Goal: Transaction & Acquisition: Purchase product/service

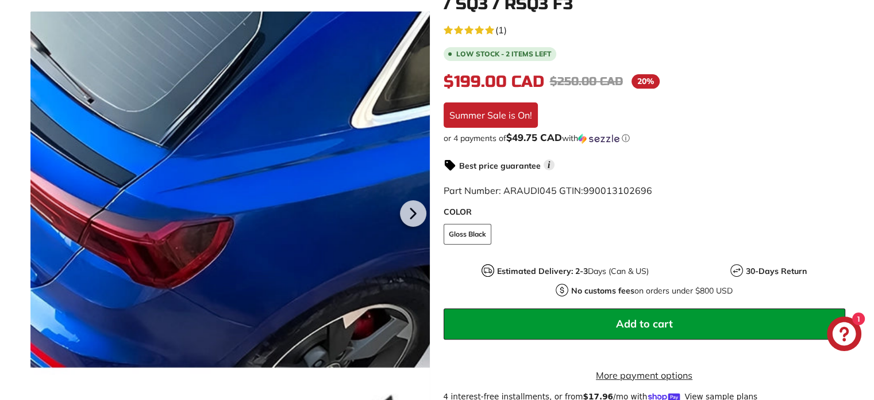
scroll to position [345, 0]
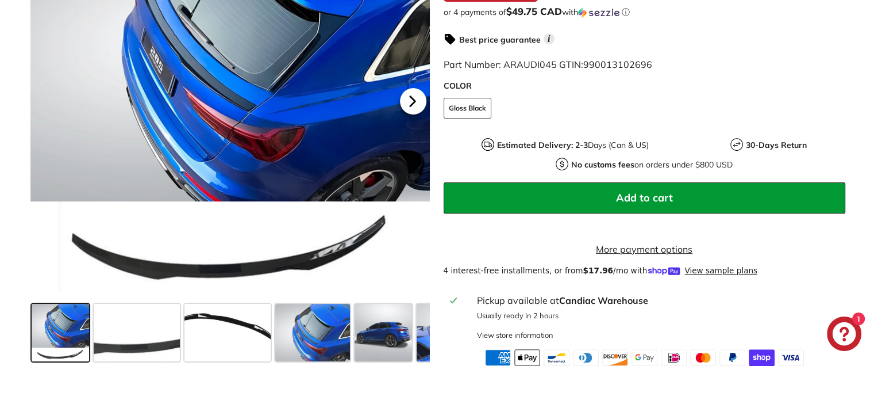
click at [412, 114] on icon at bounding box center [413, 100] width 26 height 26
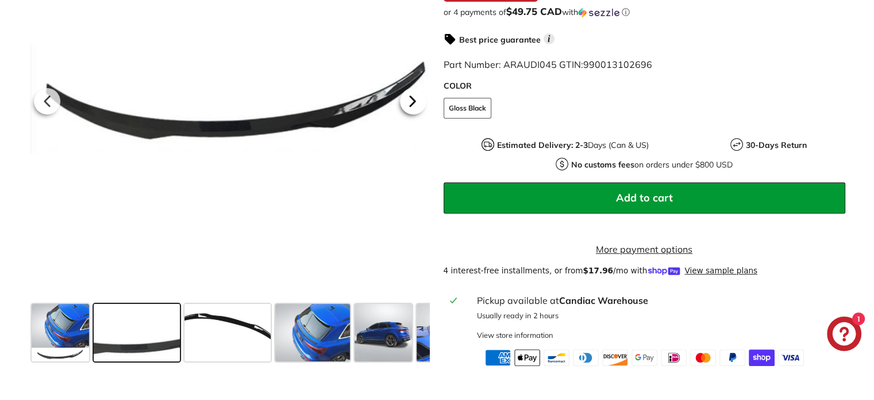
click at [412, 114] on icon at bounding box center [413, 100] width 26 height 26
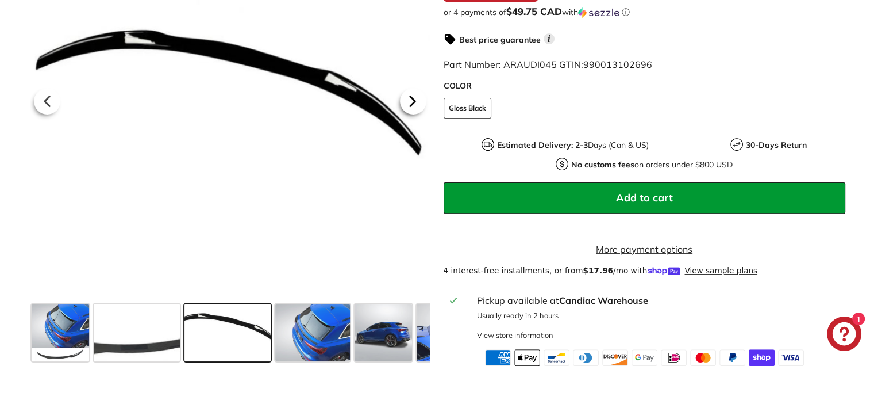
click at [412, 114] on icon at bounding box center [413, 100] width 26 height 26
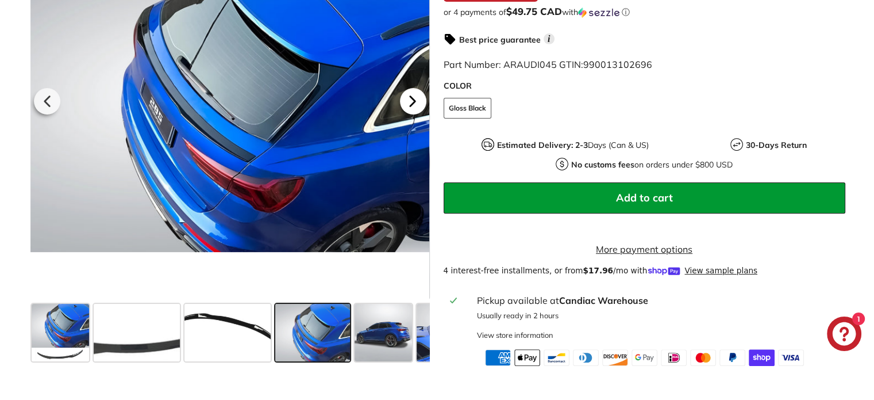
click at [412, 114] on icon at bounding box center [413, 100] width 26 height 26
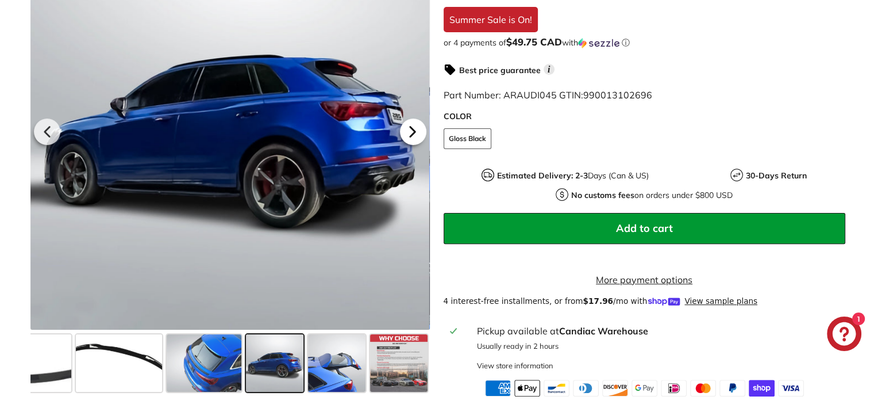
scroll to position [287, 0]
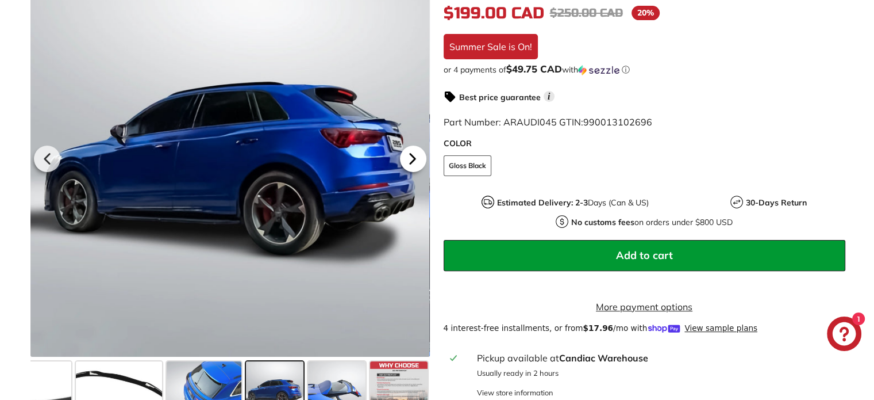
click at [412, 159] on icon at bounding box center [413, 158] width 26 height 26
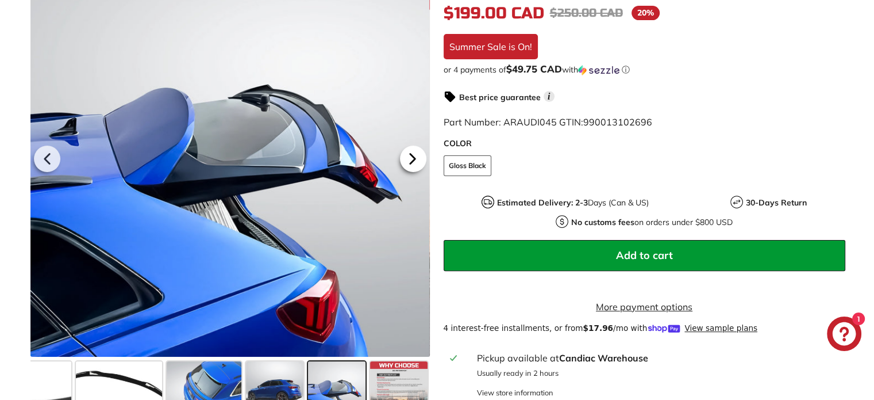
click at [412, 163] on icon at bounding box center [412, 159] width 5 height 10
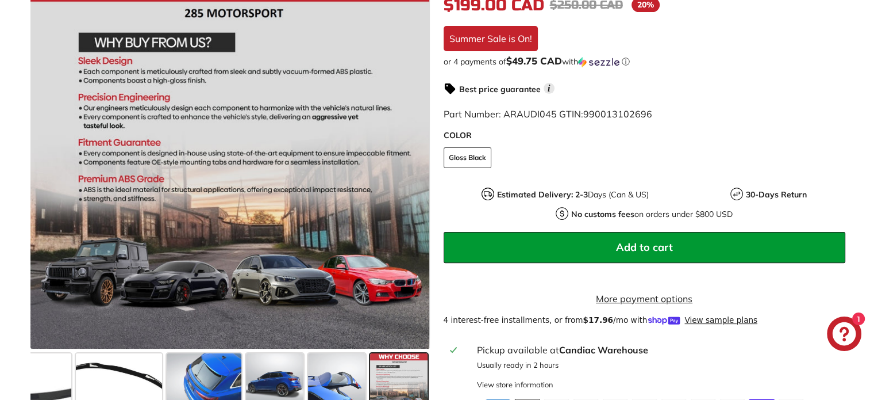
scroll to position [345, 0]
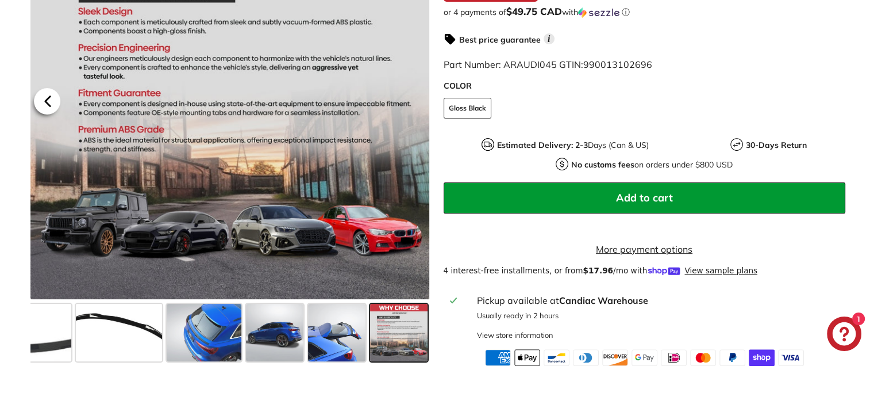
click at [40, 110] on icon at bounding box center [47, 100] width 26 height 26
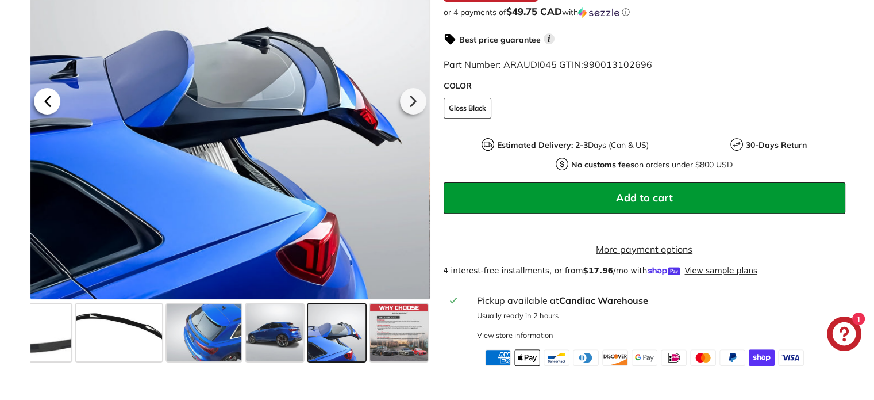
click at [40, 110] on icon at bounding box center [47, 100] width 26 height 26
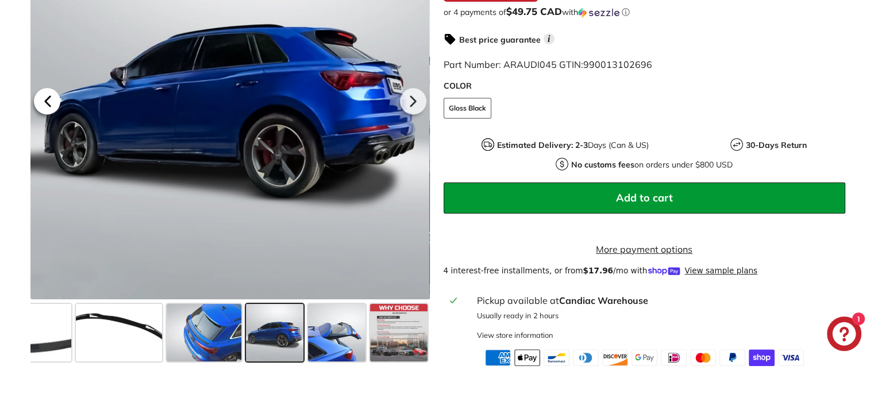
click at [43, 111] on icon at bounding box center [47, 100] width 26 height 26
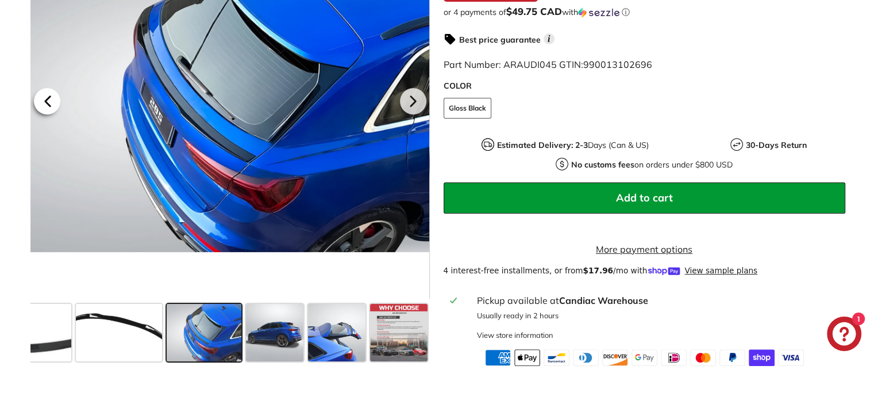
click at [49, 106] on icon at bounding box center [47, 101] width 5 height 10
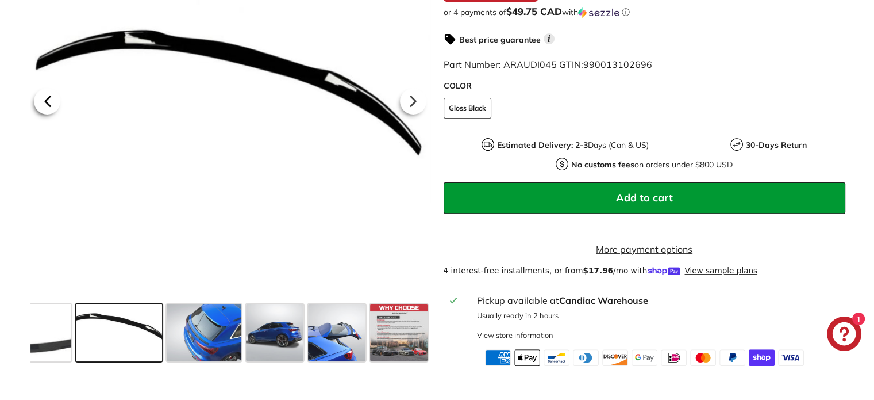
click at [49, 106] on icon at bounding box center [47, 101] width 5 height 10
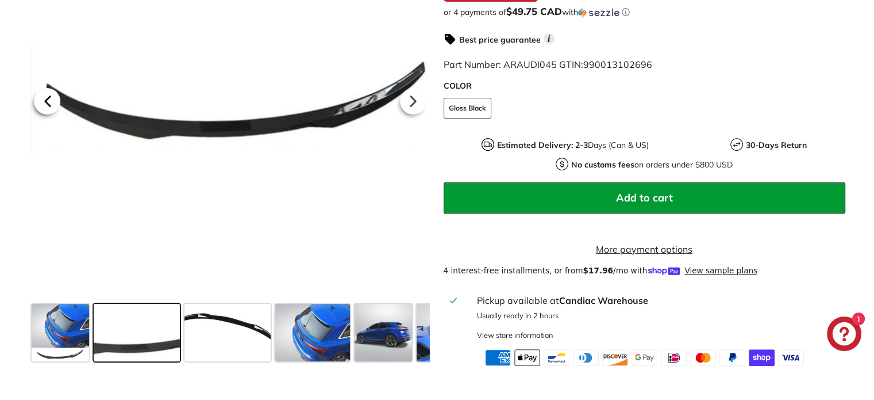
scroll to position [0, 0]
click at [52, 110] on icon at bounding box center [47, 100] width 26 height 26
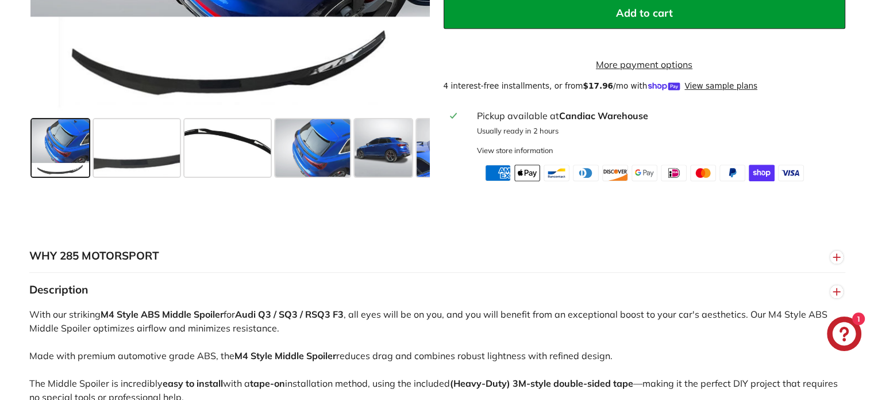
scroll to position [517, 0]
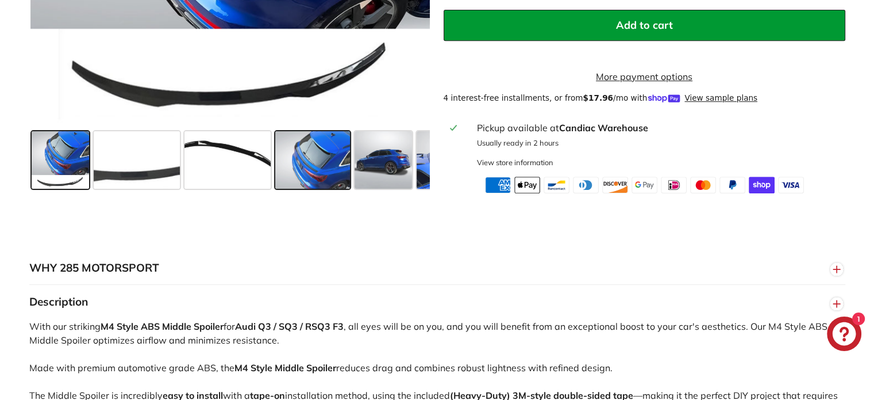
click at [340, 181] on span at bounding box center [312, 159] width 75 height 57
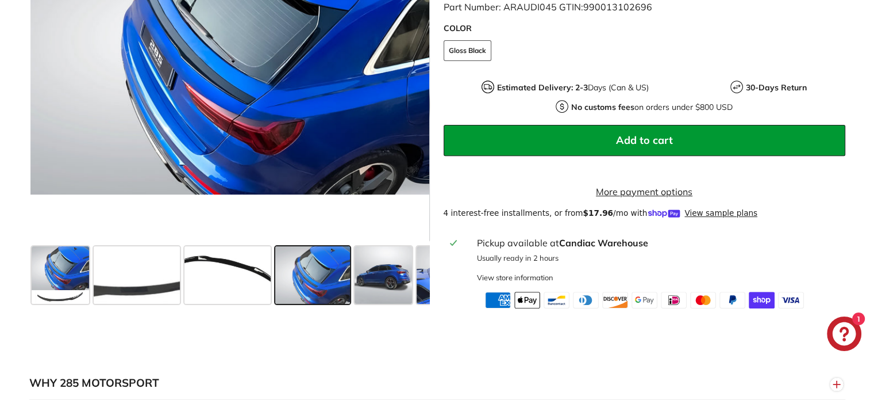
scroll to position [345, 0]
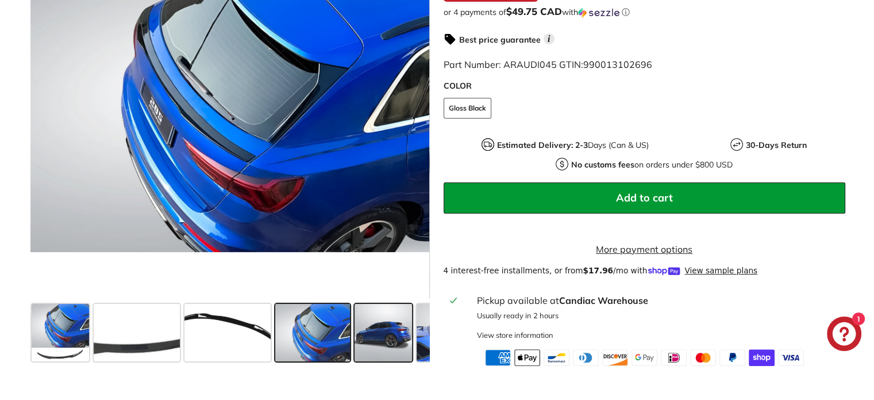
click at [375, 338] on span at bounding box center [383, 332] width 57 height 57
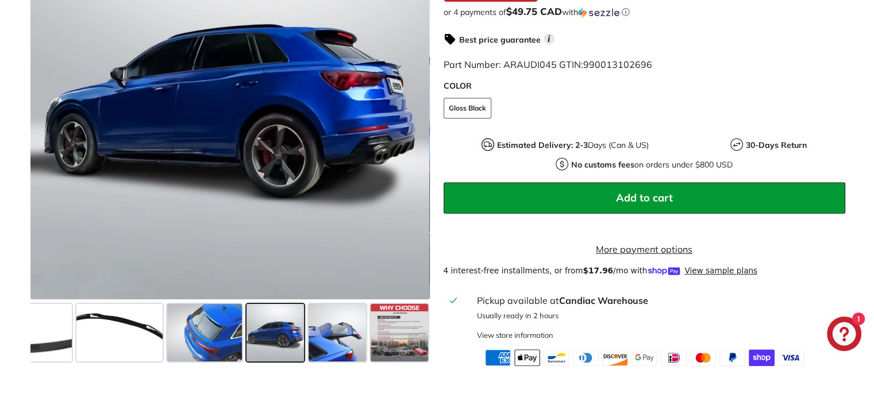
scroll to position [0, 109]
click at [336, 336] on span at bounding box center [336, 332] width 57 height 57
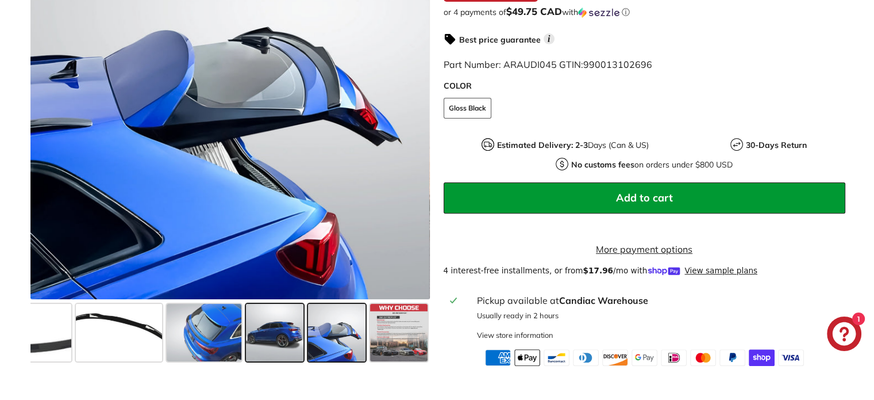
click at [286, 333] on span at bounding box center [274, 332] width 57 height 57
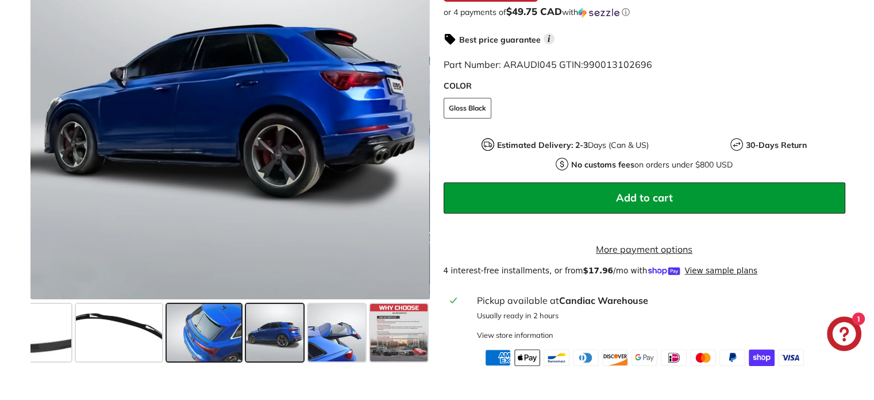
click at [225, 333] on span at bounding box center [204, 332] width 75 height 57
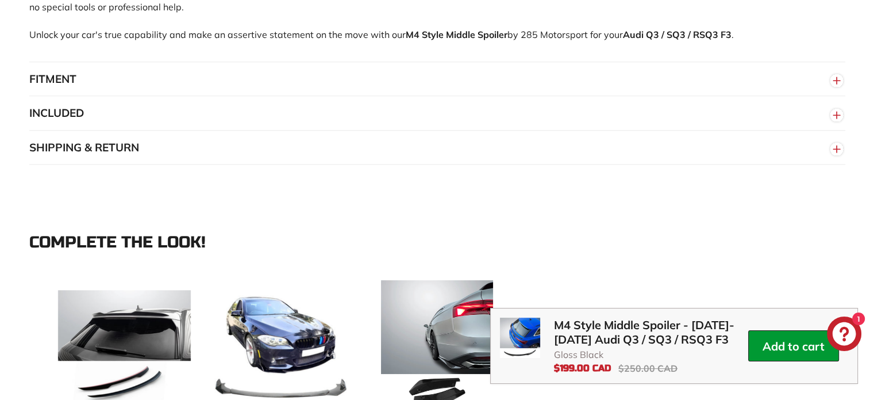
scroll to position [920, 0]
click at [137, 90] on button "FITMENT" at bounding box center [437, 79] width 816 height 34
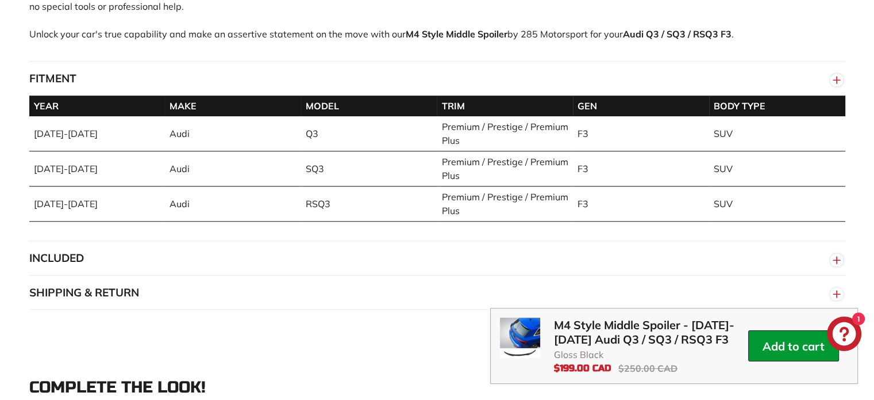
click at [146, 85] on button "FITMENT" at bounding box center [437, 79] width 816 height 34
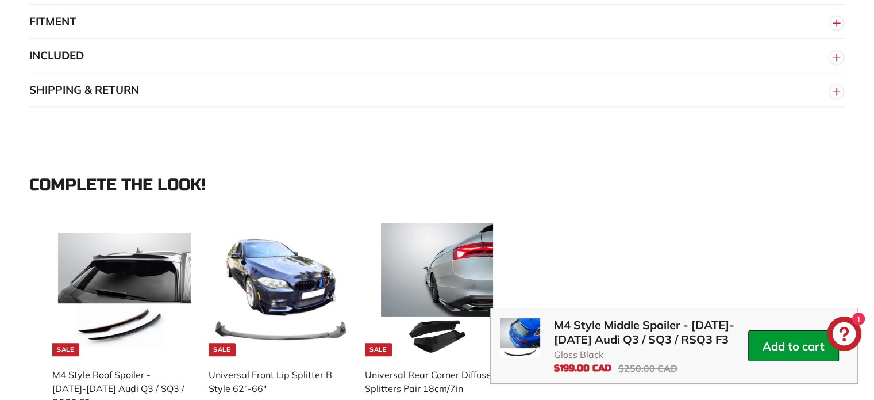
scroll to position [977, 0]
click at [135, 63] on button "INCLUDED" at bounding box center [437, 55] width 816 height 34
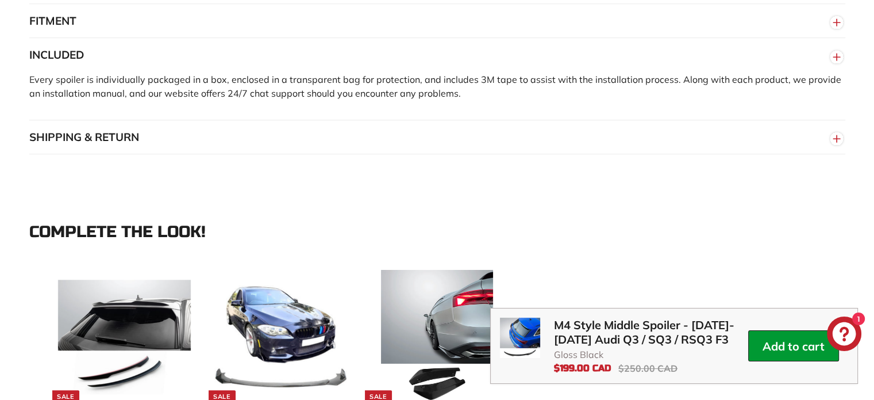
click at [135, 63] on button "INCLUDED" at bounding box center [437, 55] width 816 height 34
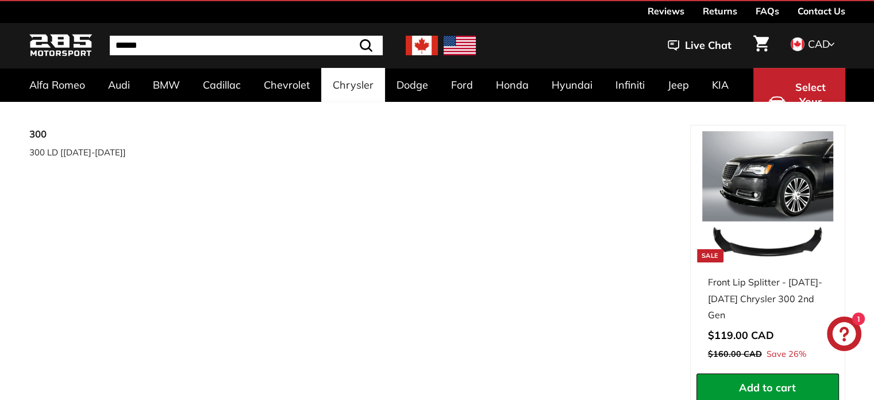
scroll to position [0, 0]
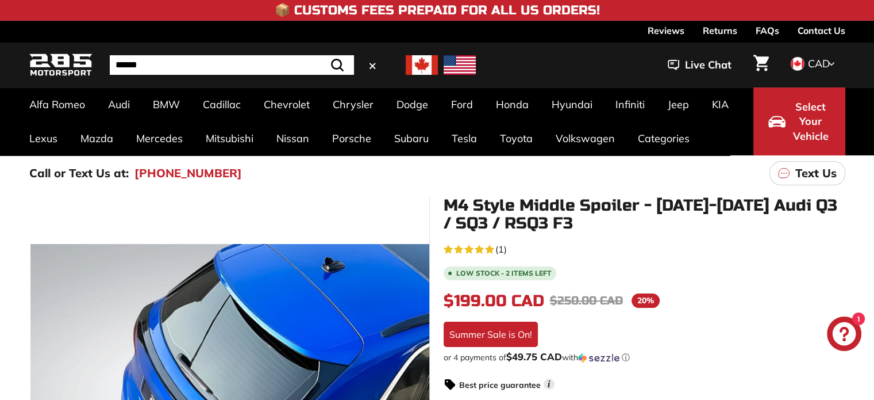
click at [205, 64] on input "Search" at bounding box center [232, 65] width 244 height 20
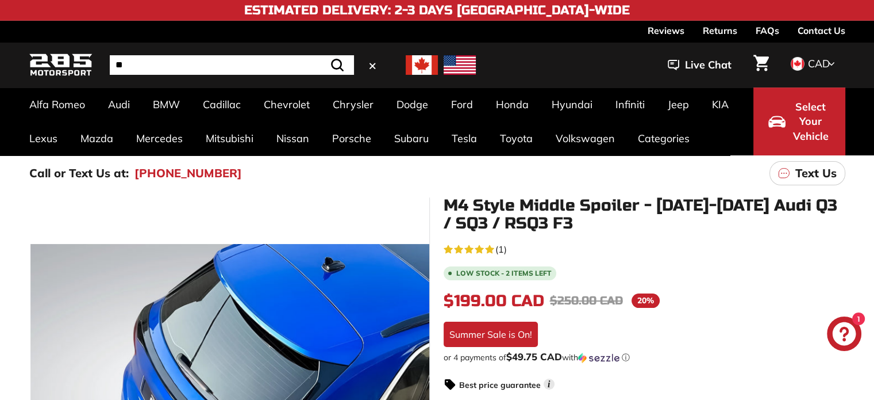
type input "**"
click at [321, 55] on button ".cls-1{fill:none;stroke:#000;stroke-miterlimit:10;stroke-width:2px} Search" at bounding box center [337, 65] width 33 height 20
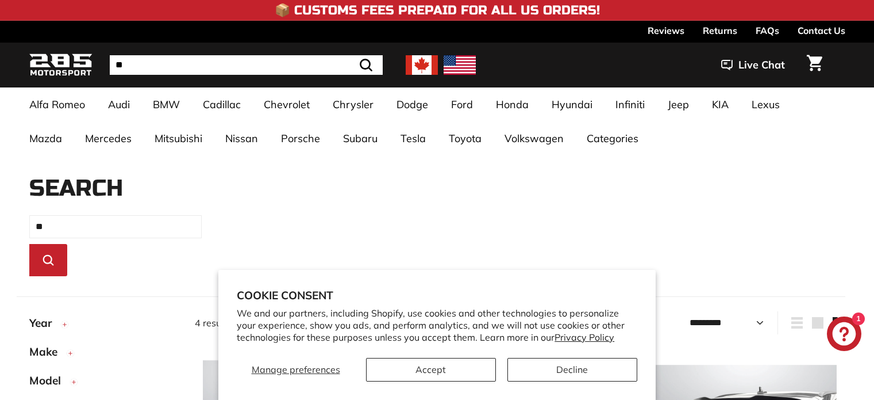
select select "*********"
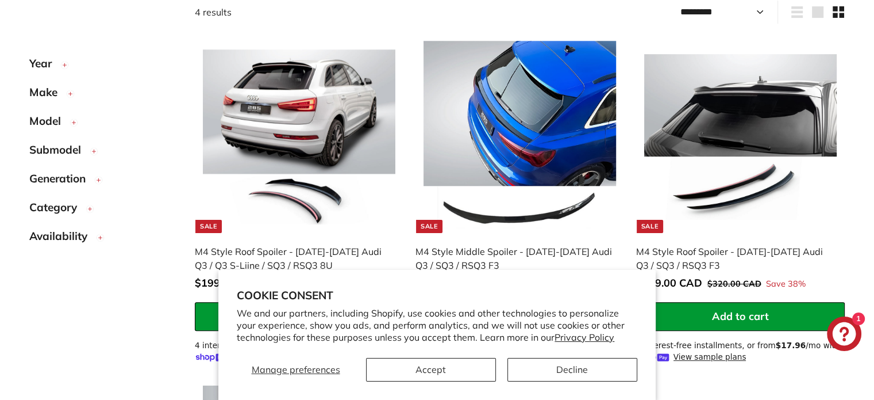
scroll to position [310, 0]
click at [473, 375] on button "Accept" at bounding box center [431, 370] width 130 height 24
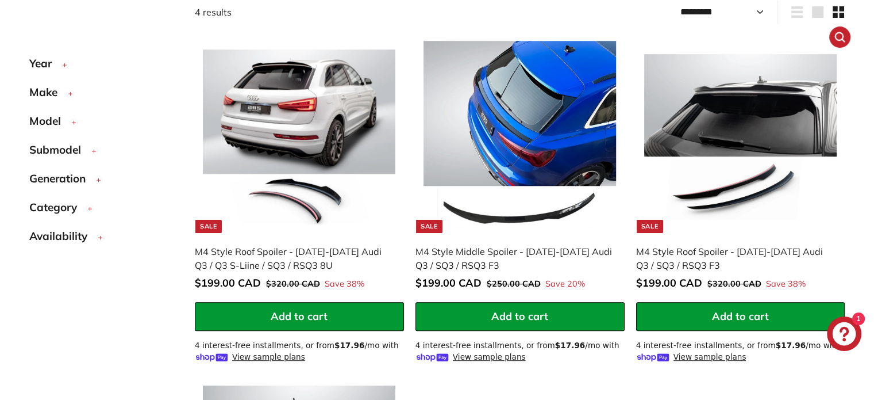
click at [773, 150] on img at bounding box center [740, 137] width 193 height 193
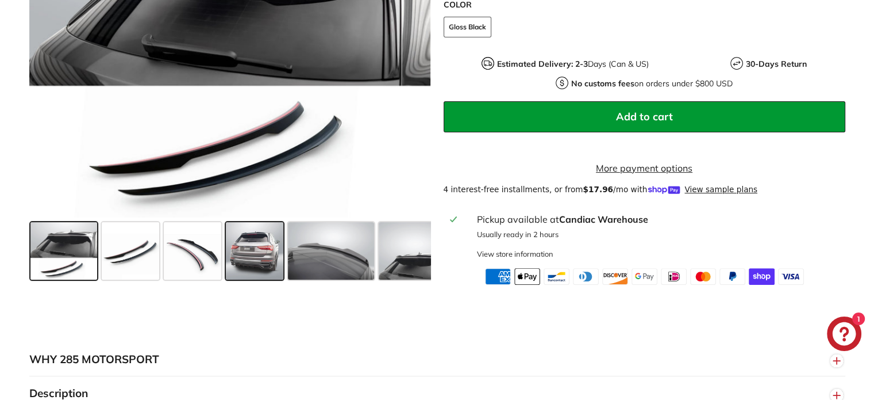
click at [268, 270] on span at bounding box center [254, 250] width 57 height 57
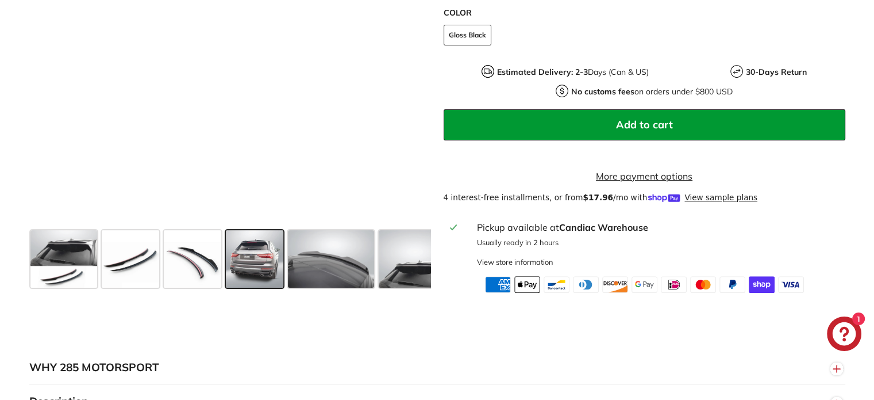
scroll to position [230, 0]
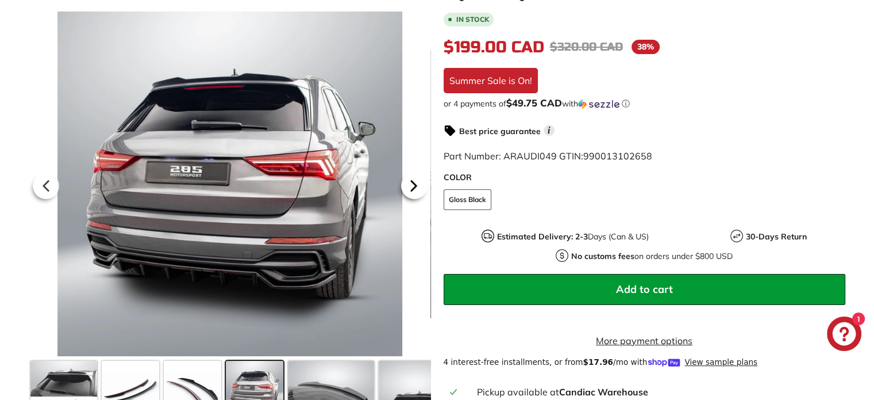
click at [419, 186] on icon at bounding box center [414, 185] width 26 height 26
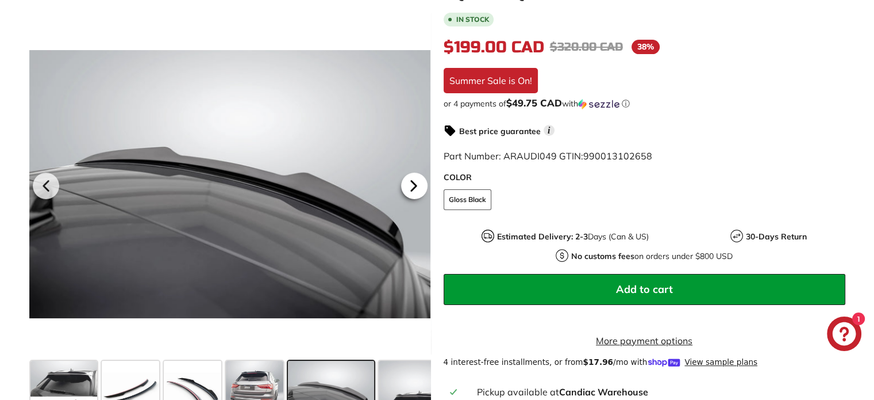
click at [416, 186] on icon at bounding box center [413, 186] width 5 height 10
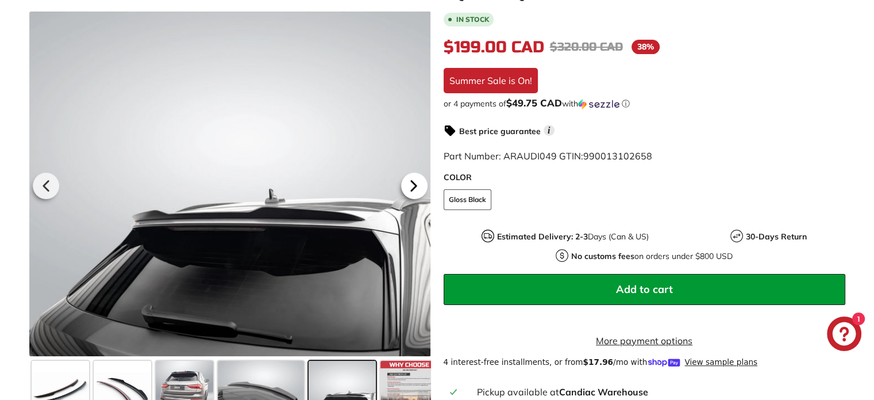
scroll to position [0, 79]
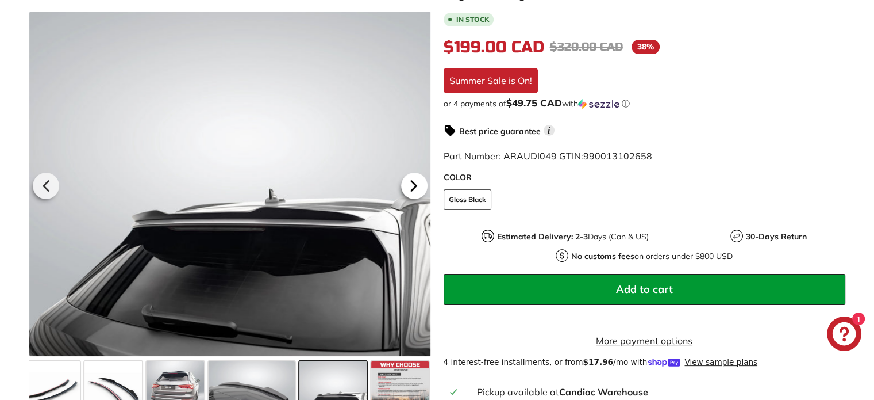
click at [414, 185] on icon at bounding box center [413, 186] width 5 height 10
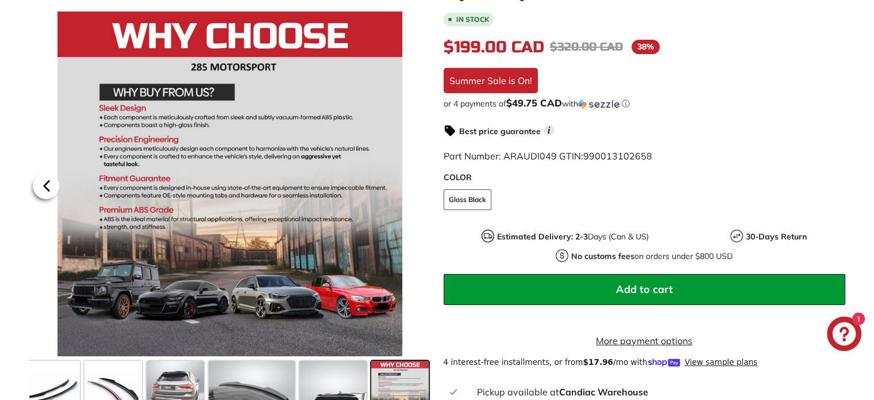
click at [38, 191] on icon at bounding box center [46, 185] width 26 height 26
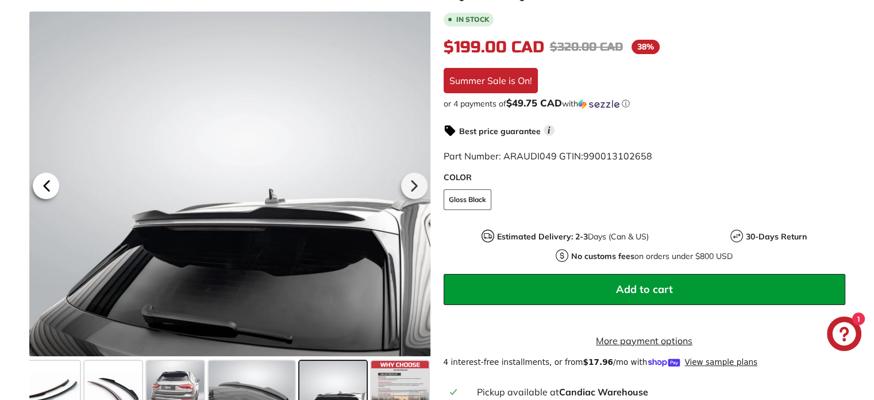
click at [43, 190] on icon at bounding box center [46, 185] width 26 height 26
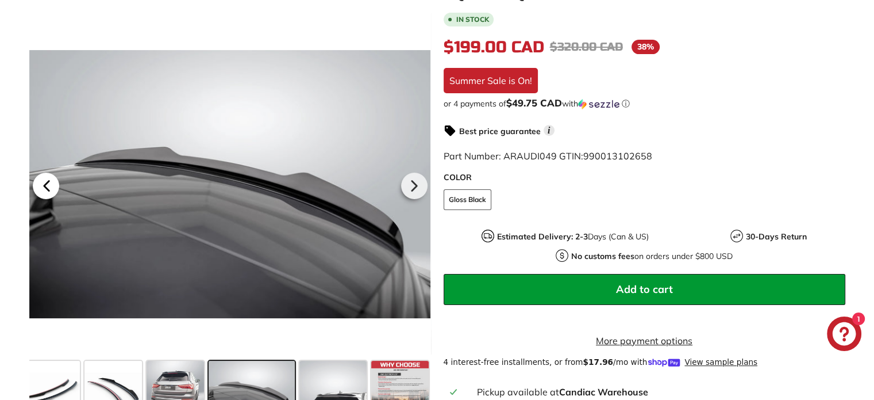
click at [43, 190] on icon at bounding box center [46, 185] width 26 height 26
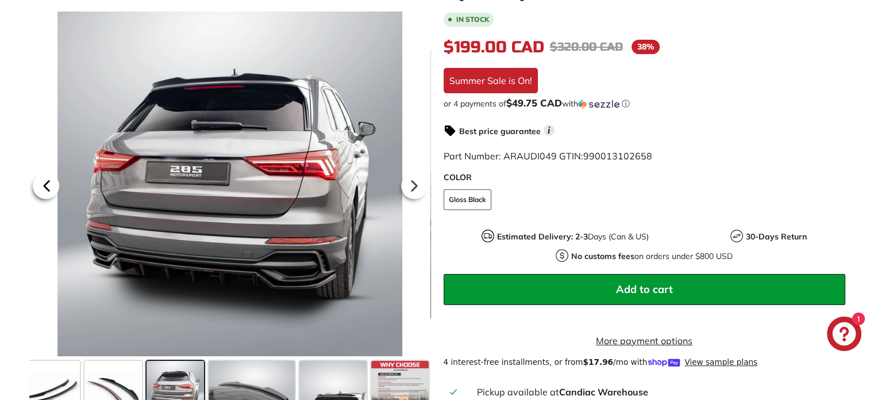
click at [43, 190] on icon at bounding box center [46, 185] width 26 height 26
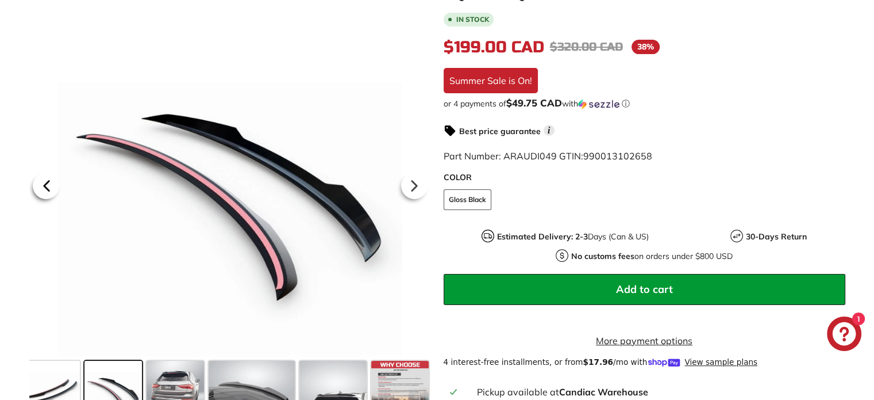
click at [43, 190] on icon at bounding box center [46, 185] width 26 height 26
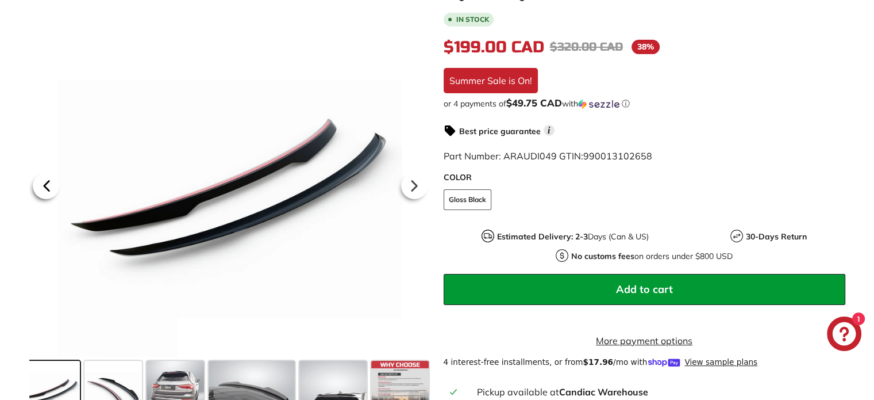
scroll to position [0, 0]
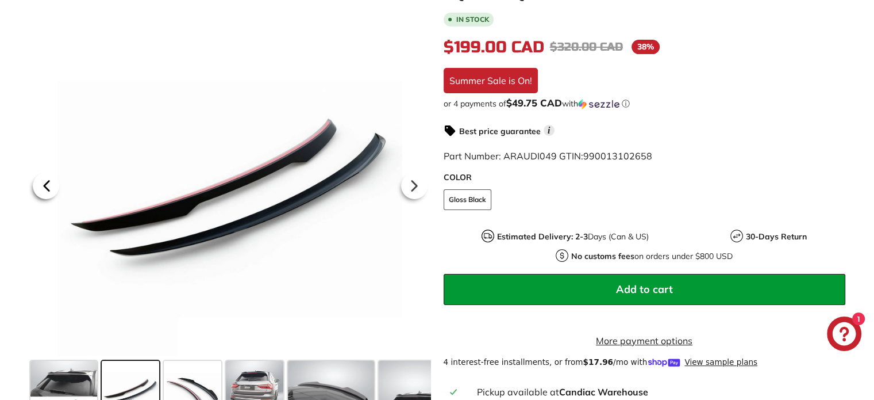
click at [43, 190] on icon at bounding box center [46, 185] width 26 height 26
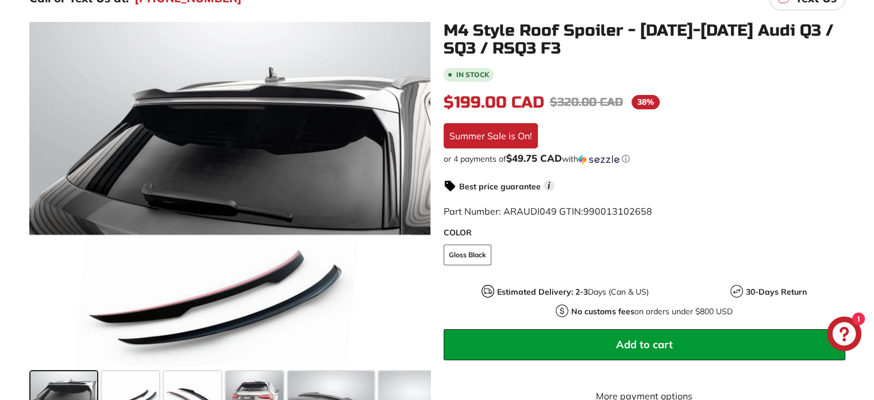
scroll to position [172, 0]
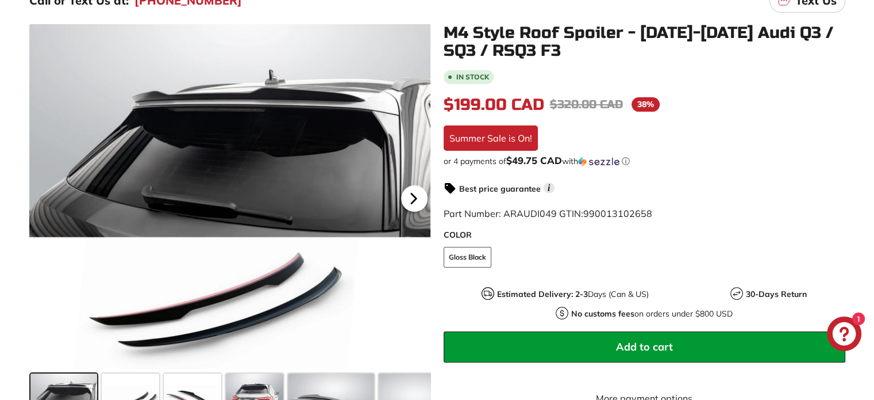
click at [415, 194] on icon at bounding box center [414, 198] width 26 height 26
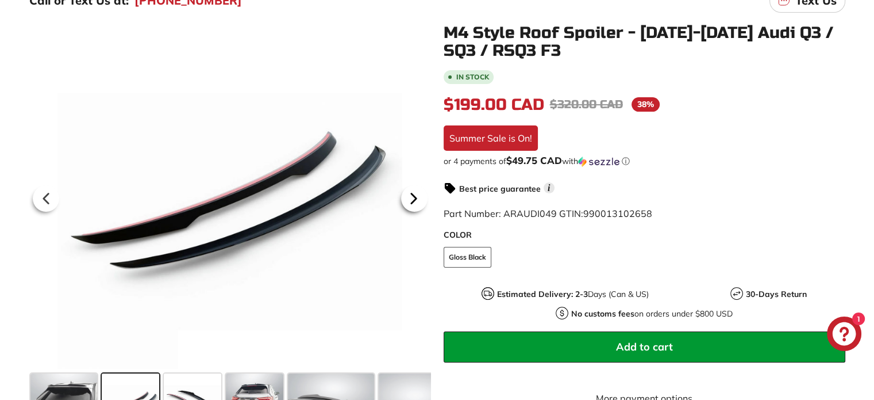
click at [415, 194] on icon at bounding box center [414, 198] width 26 height 26
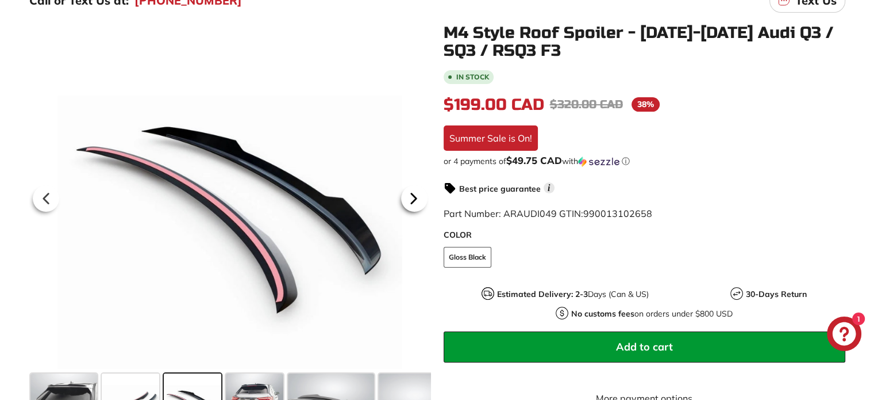
click at [415, 194] on icon at bounding box center [414, 198] width 26 height 26
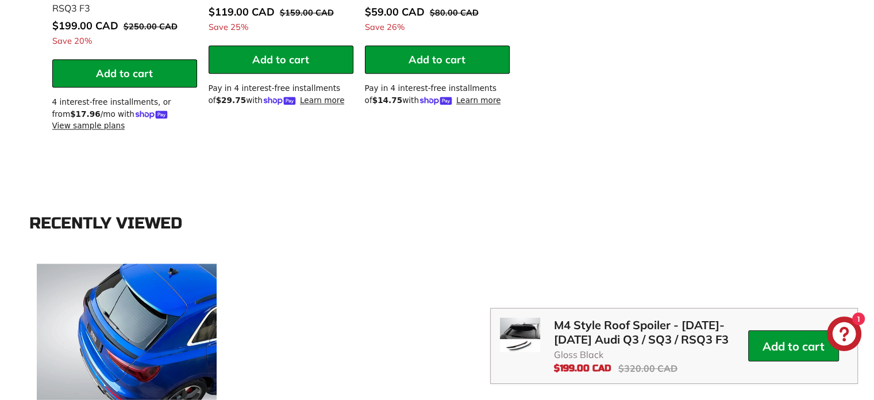
scroll to position [1207, 0]
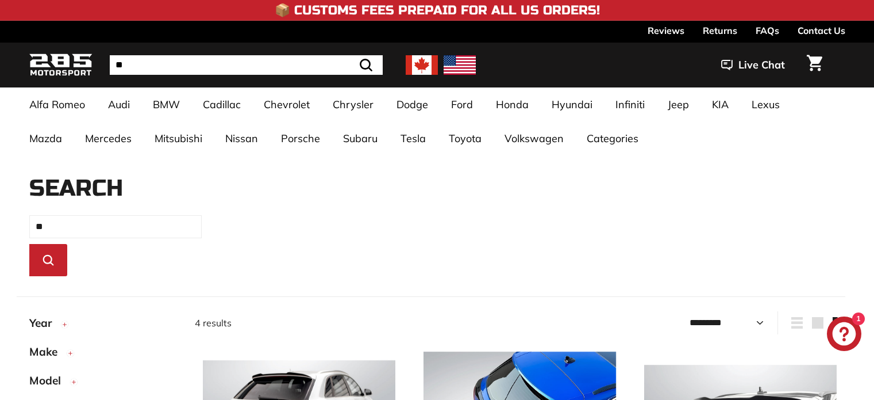
select select "*********"
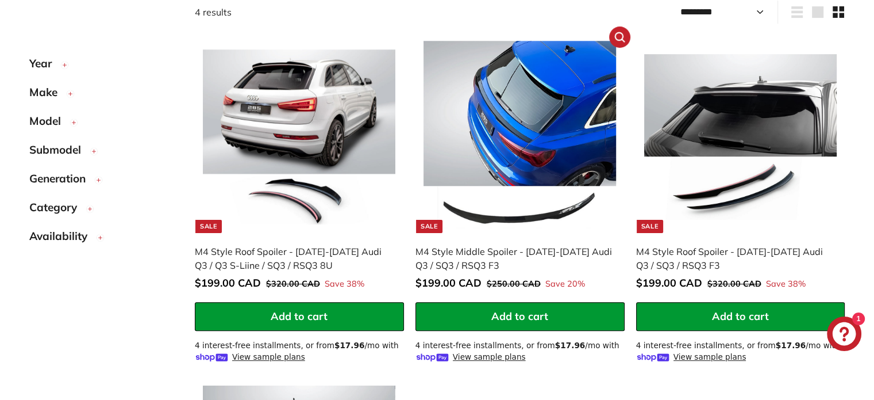
scroll to position [253, 0]
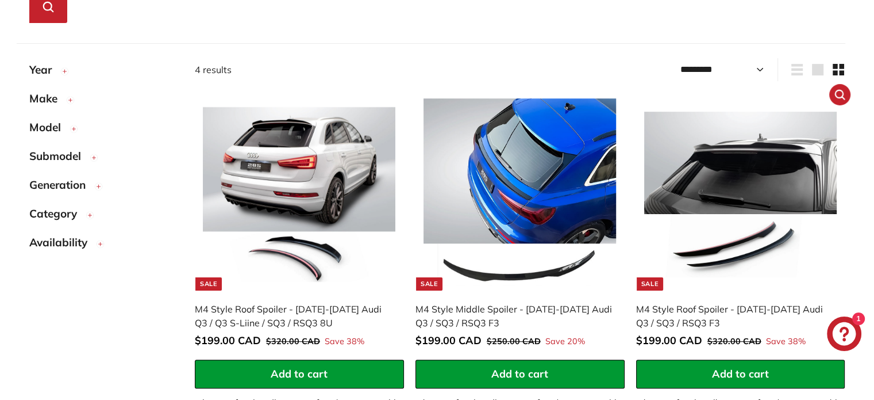
click at [689, 192] on img at bounding box center [740, 194] width 193 height 193
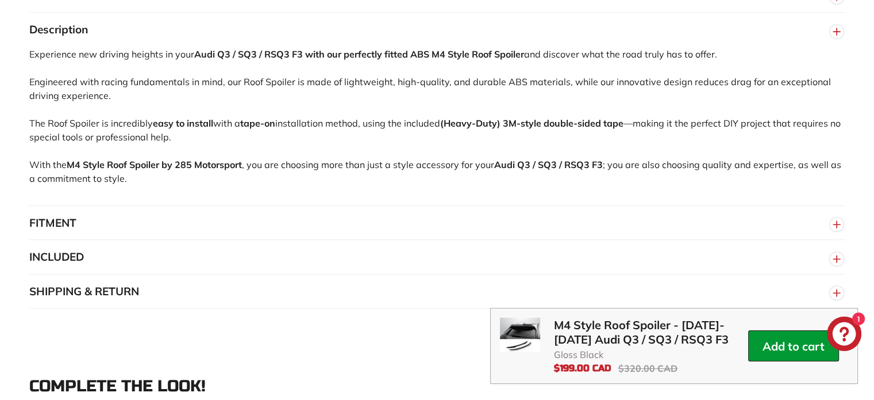
scroll to position [770, 0]
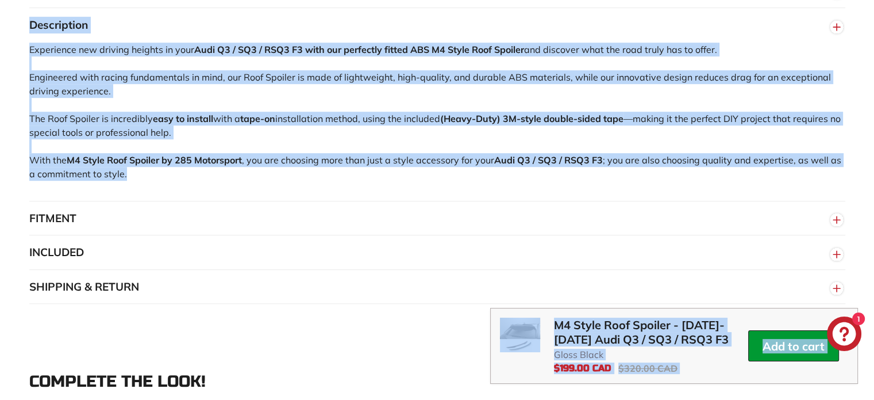
drag, startPoint x: 445, startPoint y: 197, endPoint x: 236, endPoint y: 192, distance: 208.8
copy main "L1 Ipsum Dolo Sitamet - 5148-3870 Cons A7 / EL1 / SED7 D0 Ei tempo $484.37 INC …"
click at [589, 76] on div "Experience new driving heights in your Audi Q3 / SQ3 / RSQ3 F3 with our perfect…" at bounding box center [437, 122] width 816 height 158
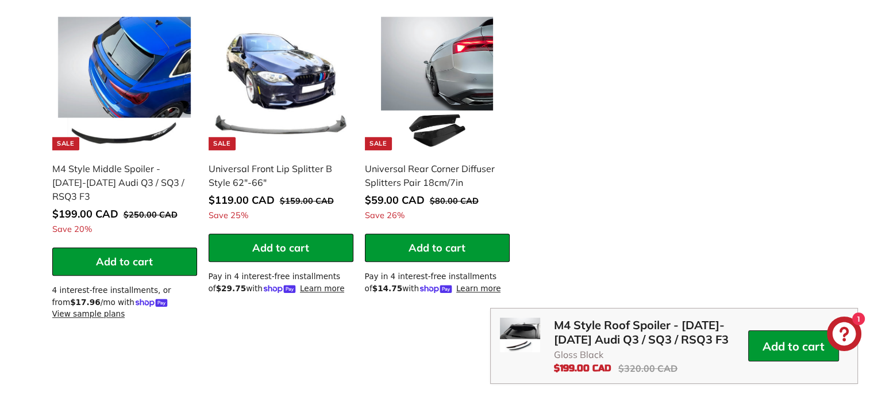
scroll to position [1173, 0]
click at [413, 185] on div "Universal Rear Corner Diffuser Splitters Pair 18cm/7in" at bounding box center [431, 176] width 133 height 28
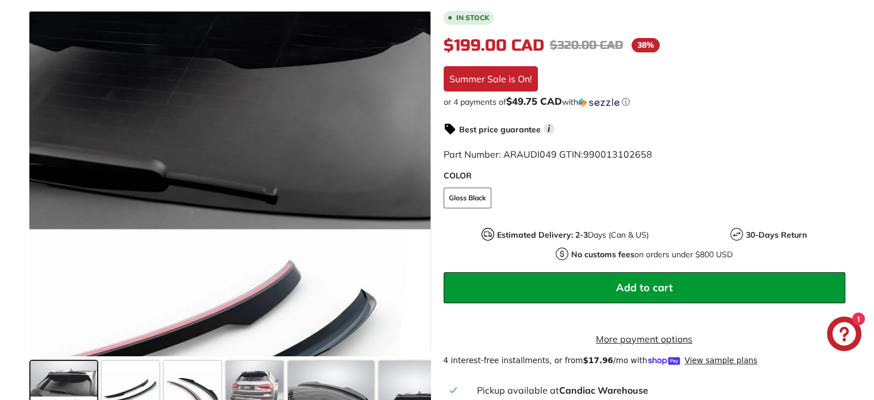
scroll to position [195, 0]
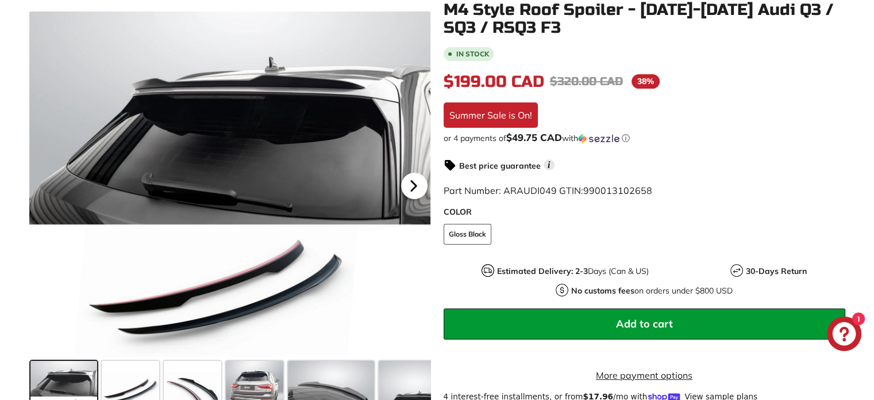
click at [415, 188] on icon at bounding box center [414, 185] width 26 height 26
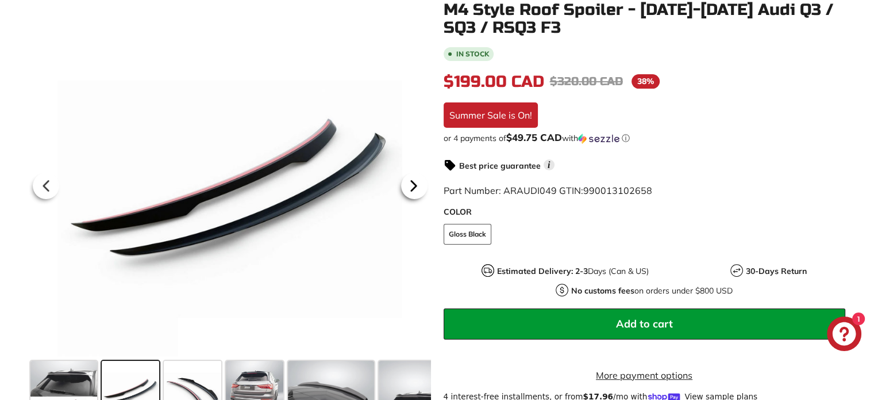
click at [414, 188] on icon at bounding box center [413, 186] width 5 height 10
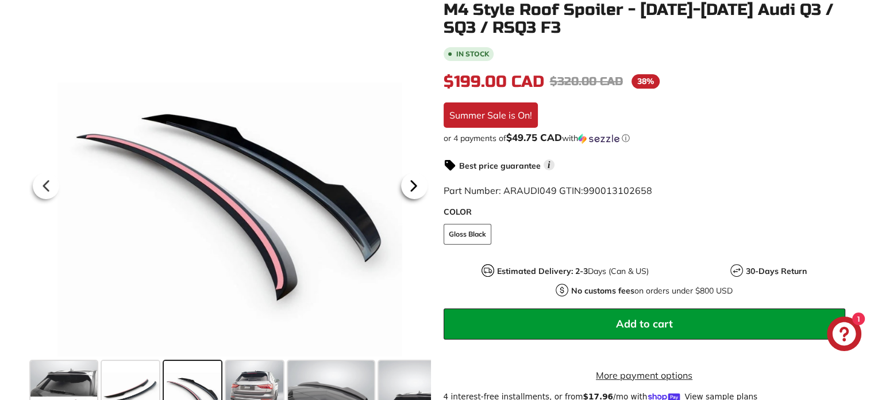
click at [414, 188] on icon at bounding box center [413, 186] width 5 height 10
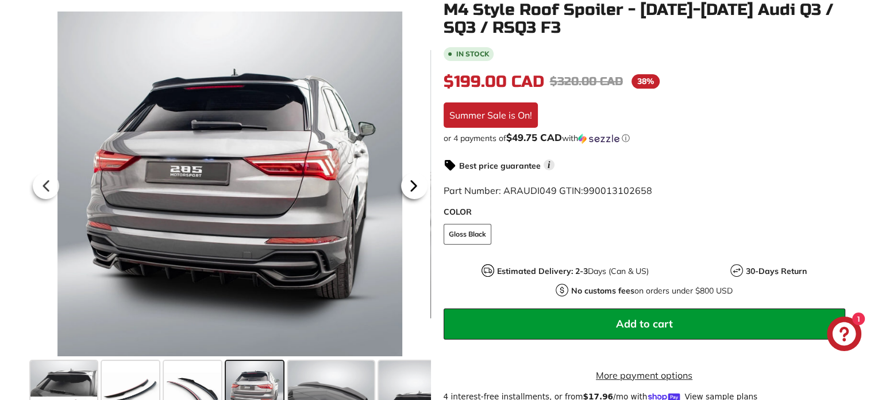
click at [415, 186] on icon at bounding box center [413, 186] width 5 height 10
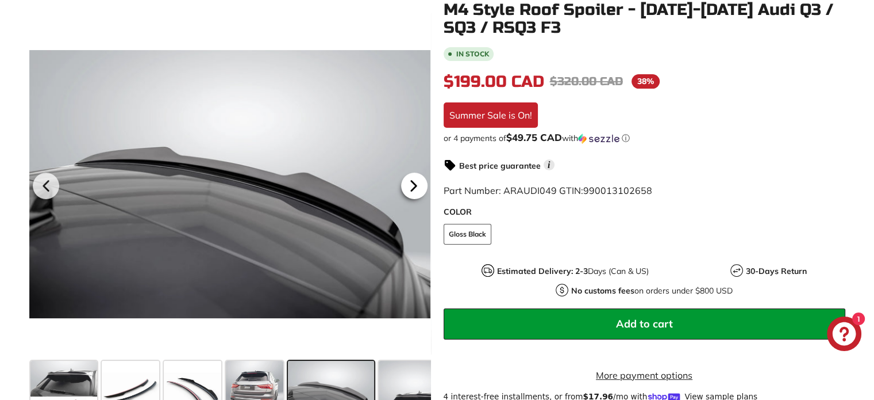
click at [415, 186] on icon at bounding box center [413, 186] width 5 height 10
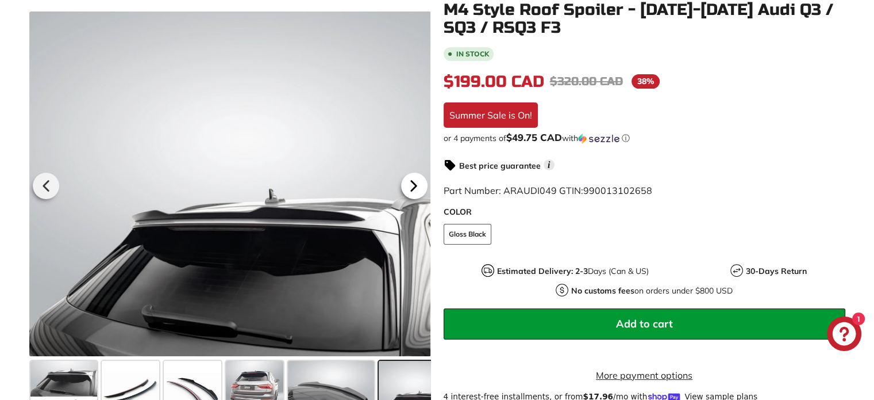
scroll to position [0, 79]
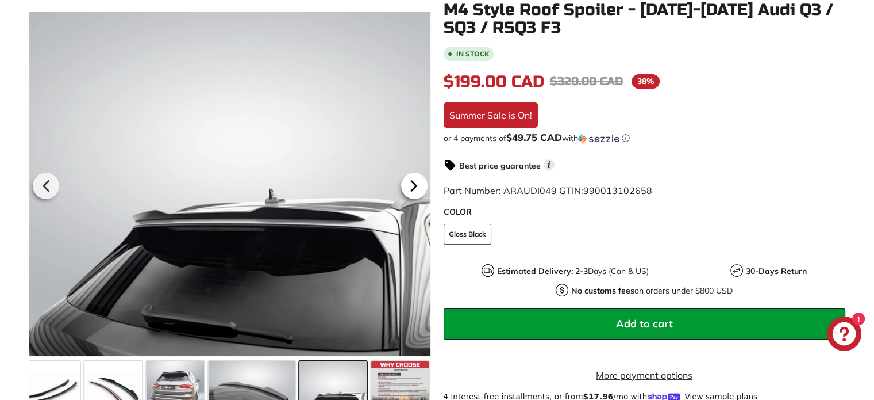
click at [416, 186] on icon at bounding box center [413, 186] width 5 height 10
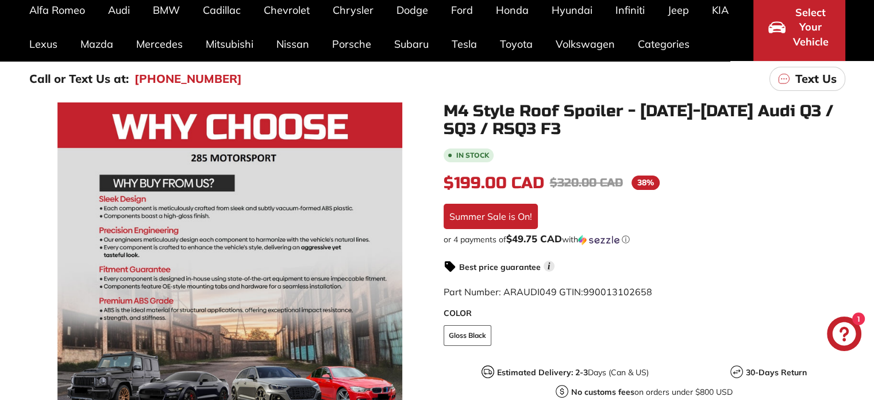
scroll to position [0, 0]
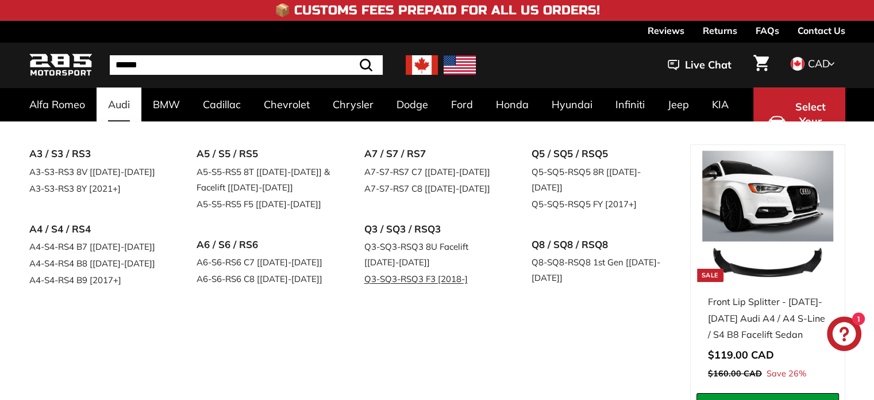
click at [394, 279] on link "Q3-SQ3-RSQ3 F3 [2018-]" at bounding box center [433, 278] width 136 height 17
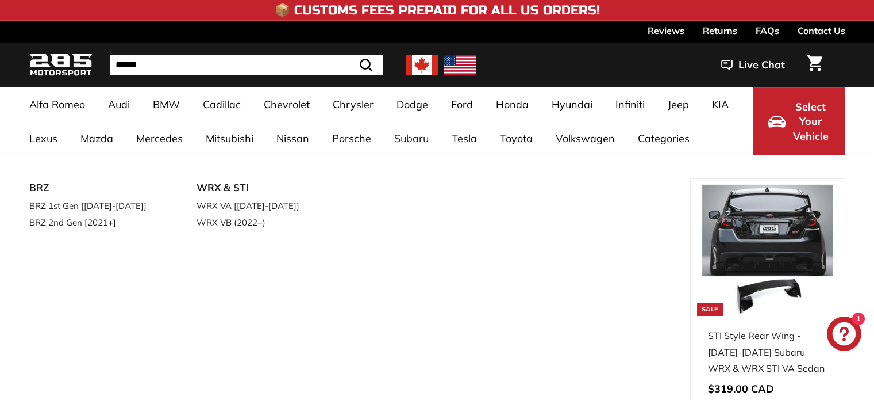
select select "**********"
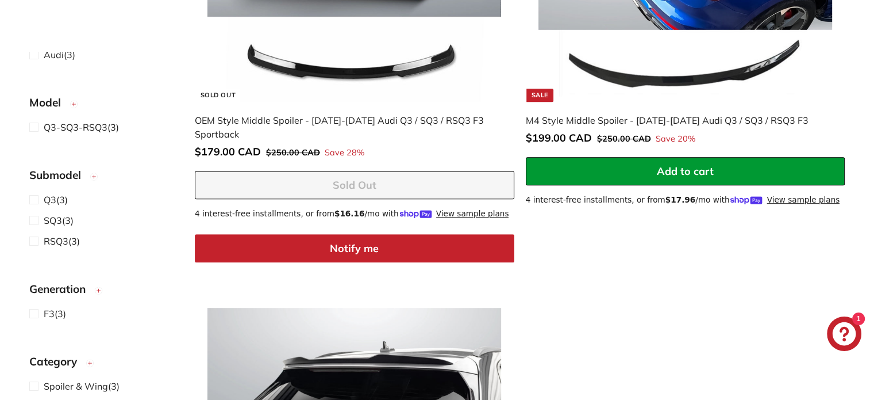
scroll to position [460, 0]
